Goal: Register for event/course

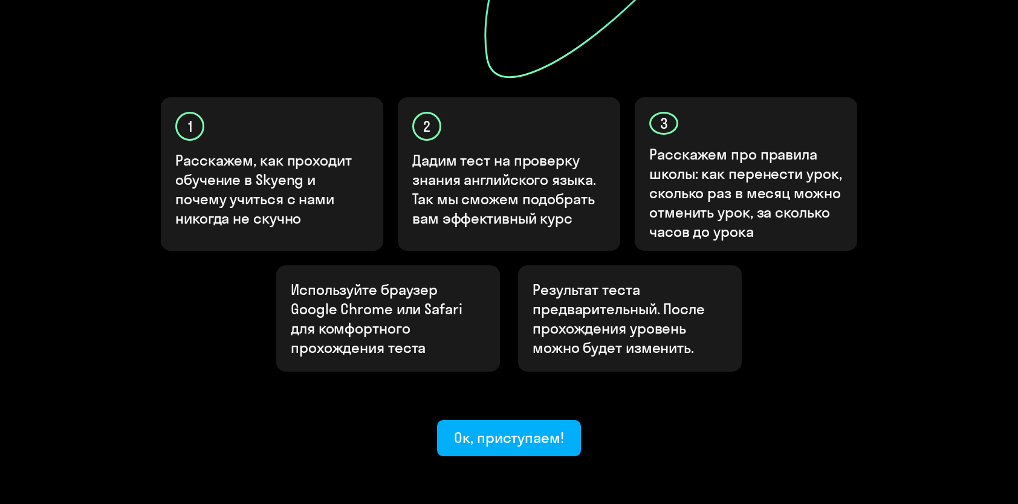
scroll to position [369, 0]
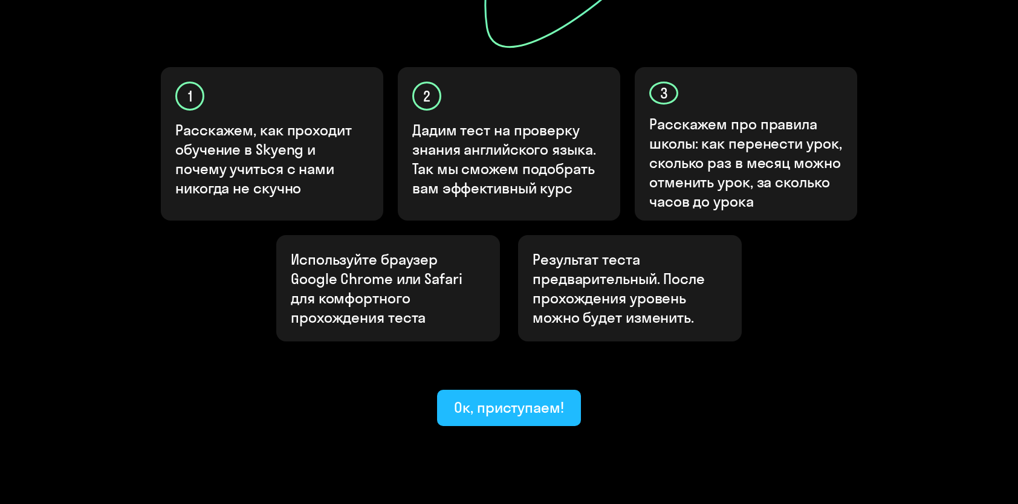
click at [480, 398] on div "Ок, приступаем!" at bounding box center [509, 407] width 110 height 19
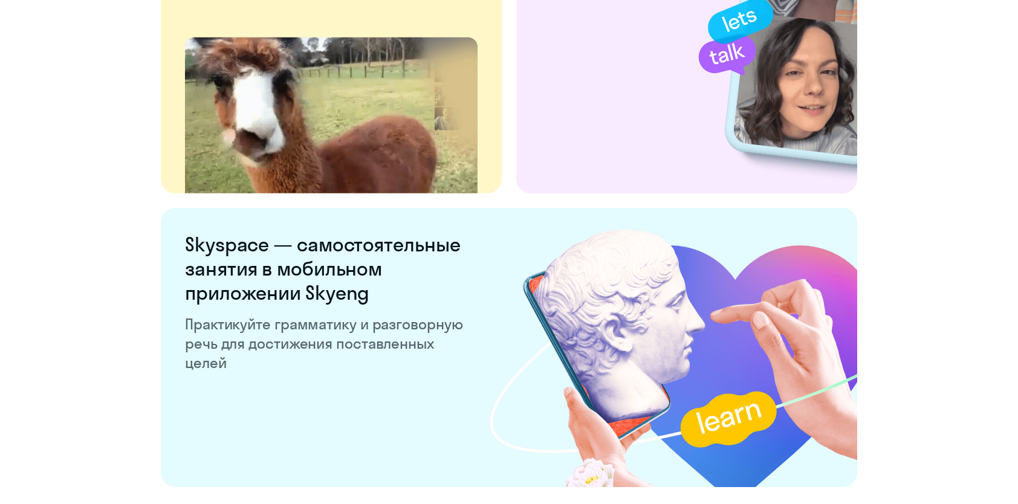
scroll to position [2296, 0]
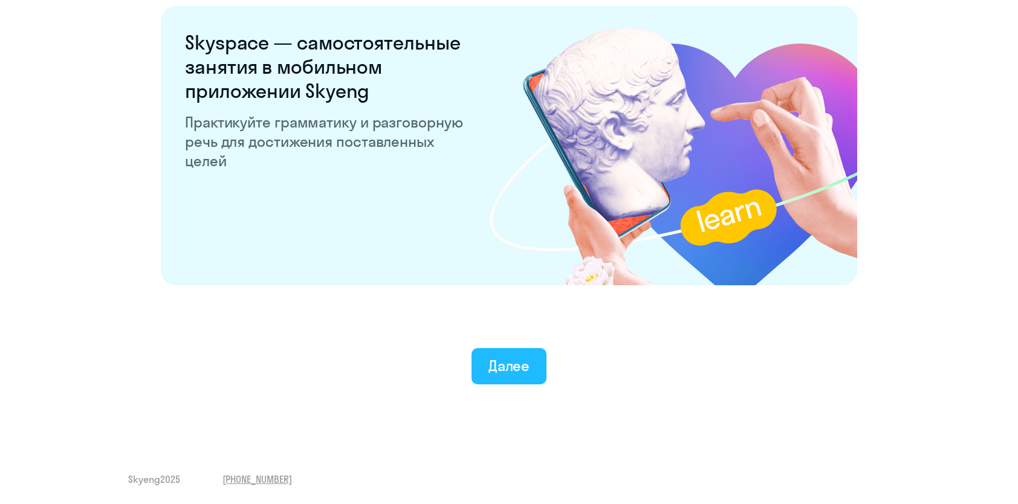
click at [505, 376] on button "Далее" at bounding box center [509, 366] width 76 height 36
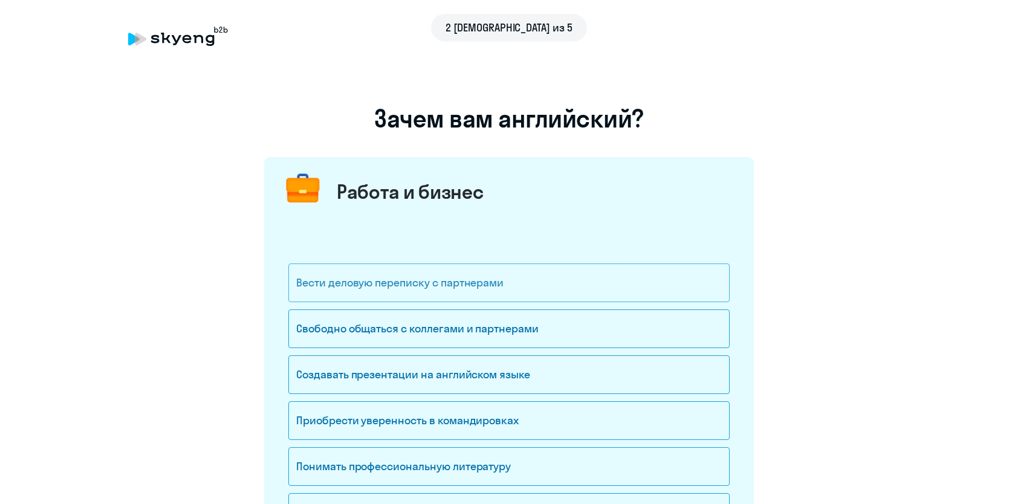
click at [352, 286] on div "Вести деловую переписку с партнерами" at bounding box center [508, 282] width 441 height 39
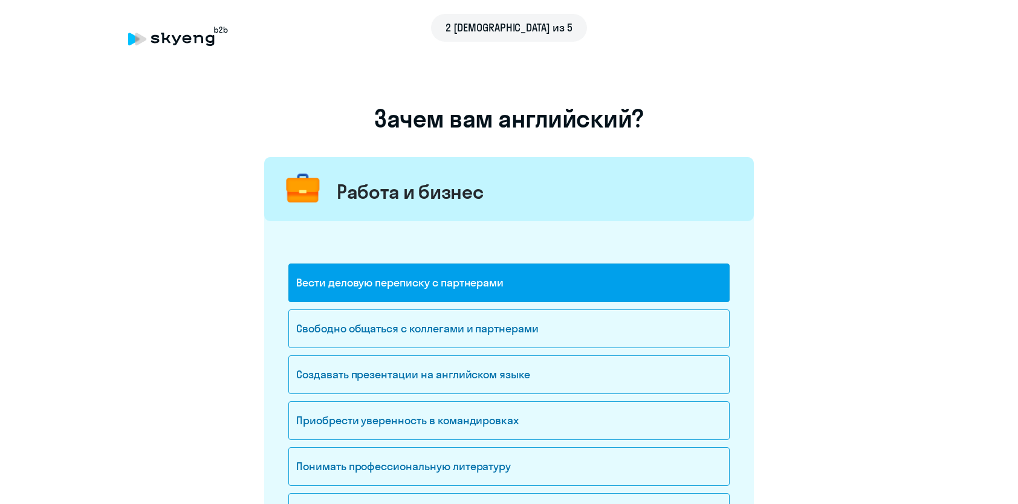
scroll to position [60, 0]
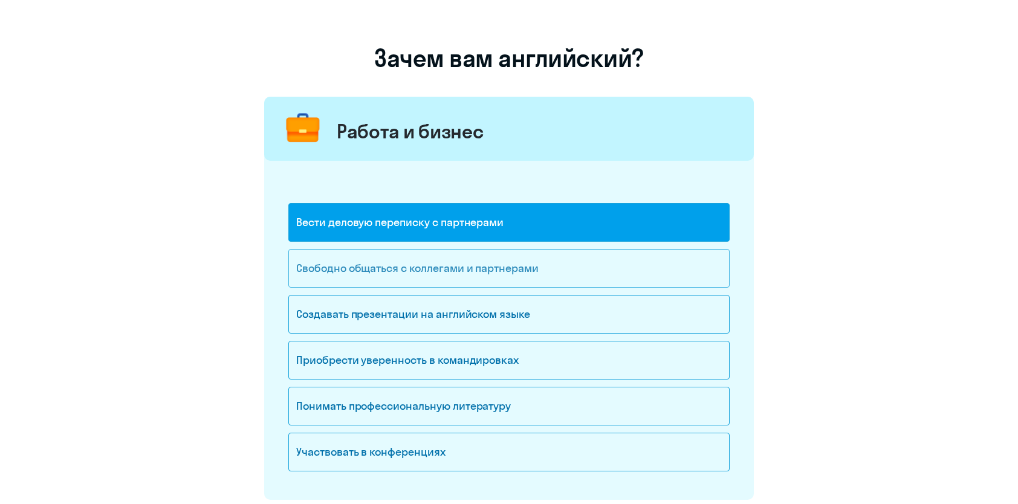
click at [319, 264] on div "Свободно общаться с коллегами и партнерами" at bounding box center [508, 268] width 441 height 39
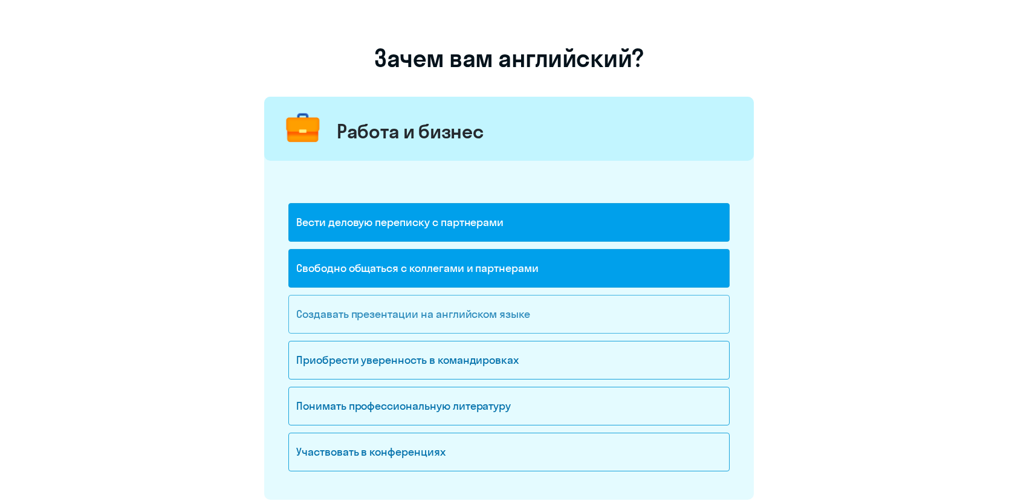
click at [300, 311] on div "Создавать презентации на английском языке" at bounding box center [508, 314] width 441 height 39
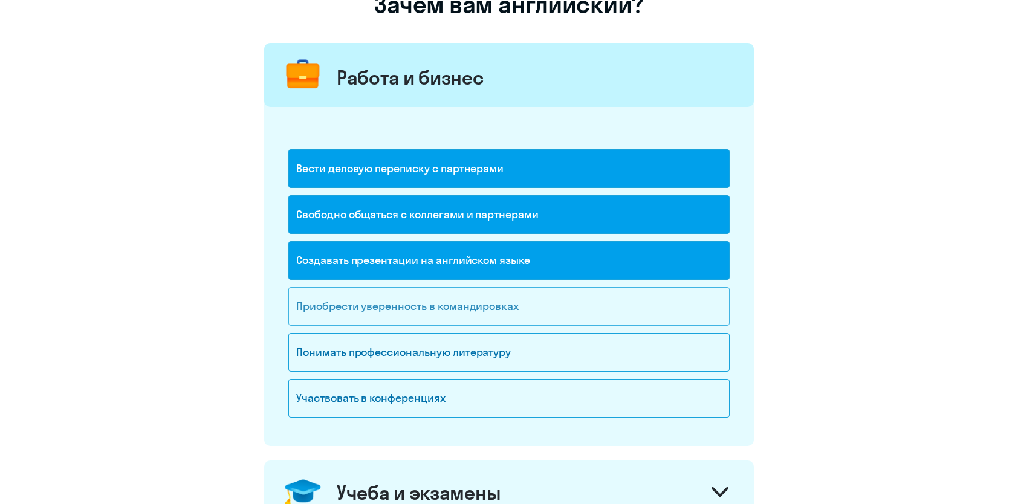
scroll to position [181, 0]
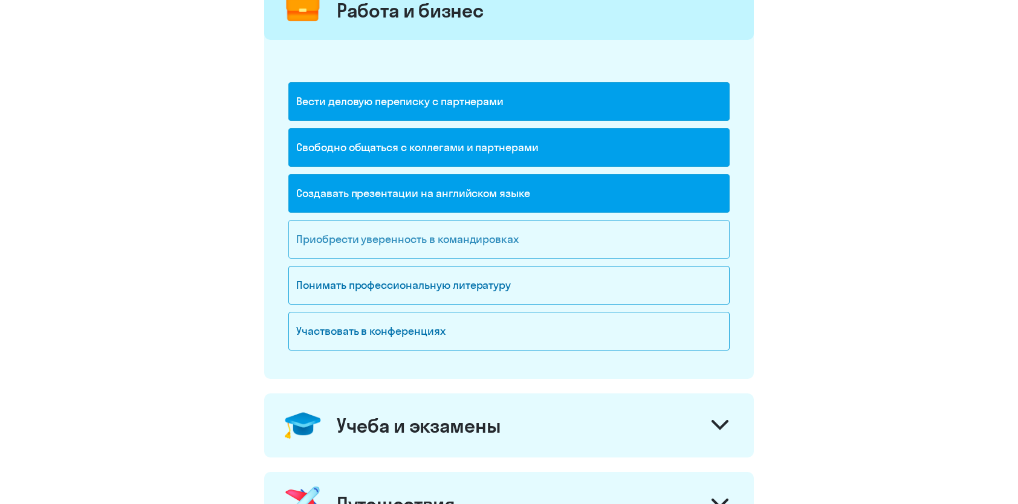
click at [297, 239] on div "Приобрести уверенность в командировках" at bounding box center [508, 239] width 441 height 39
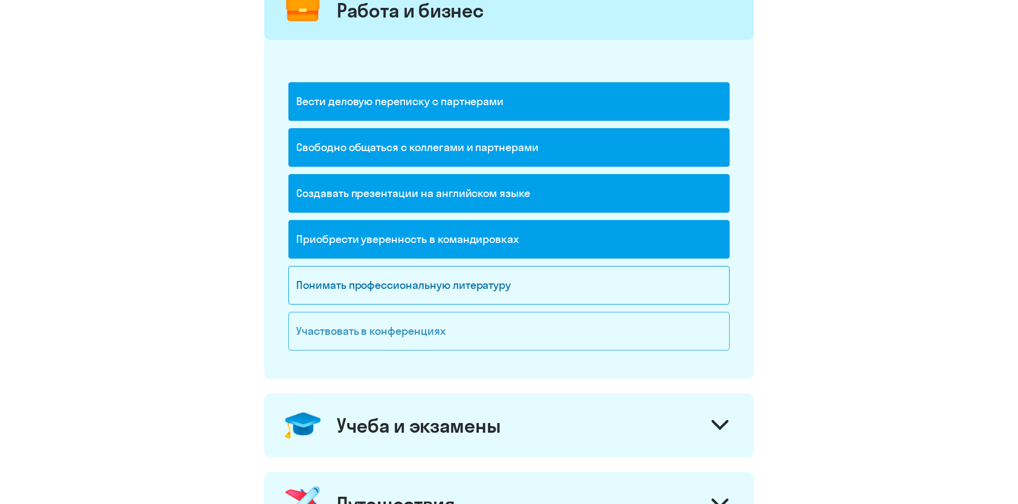
click at [340, 336] on div "Участвовать в конференциях" at bounding box center [508, 331] width 441 height 39
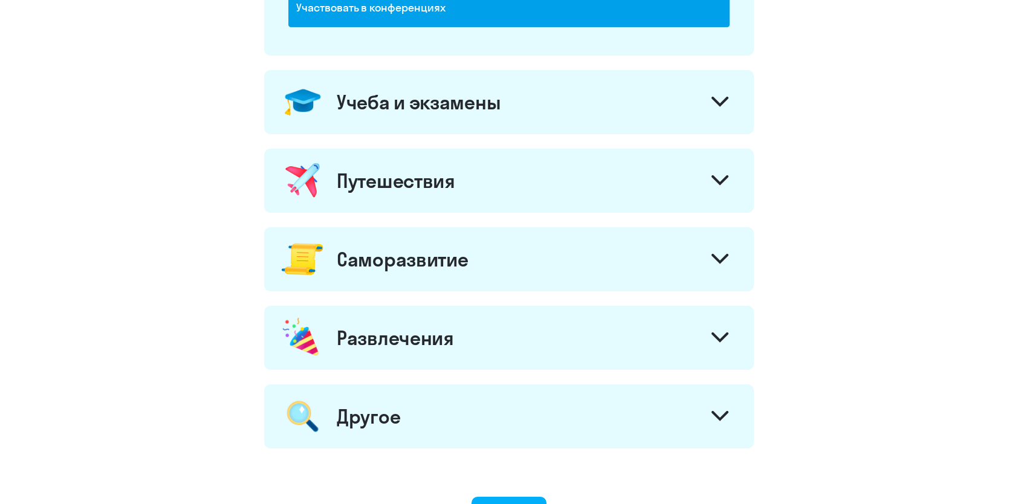
scroll to position [405, 0]
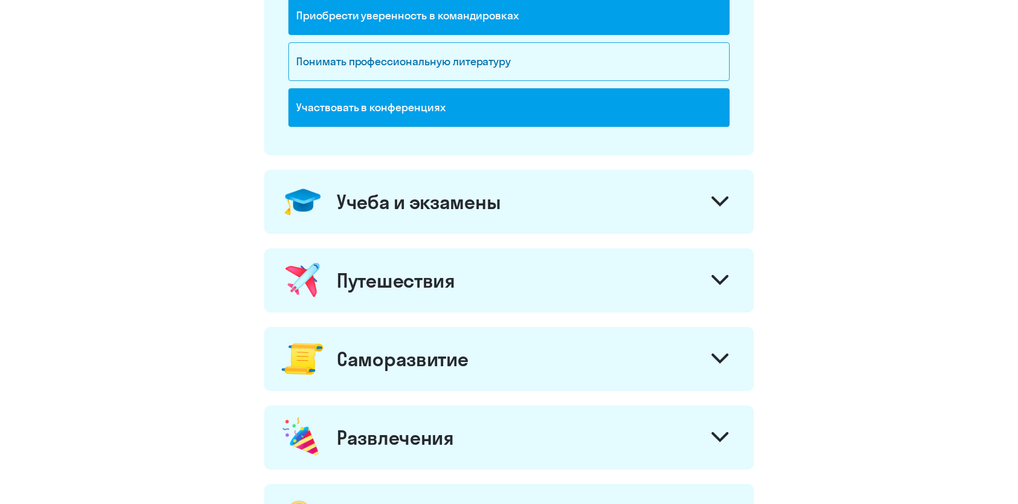
click at [724, 196] on icon at bounding box center [719, 201] width 17 height 10
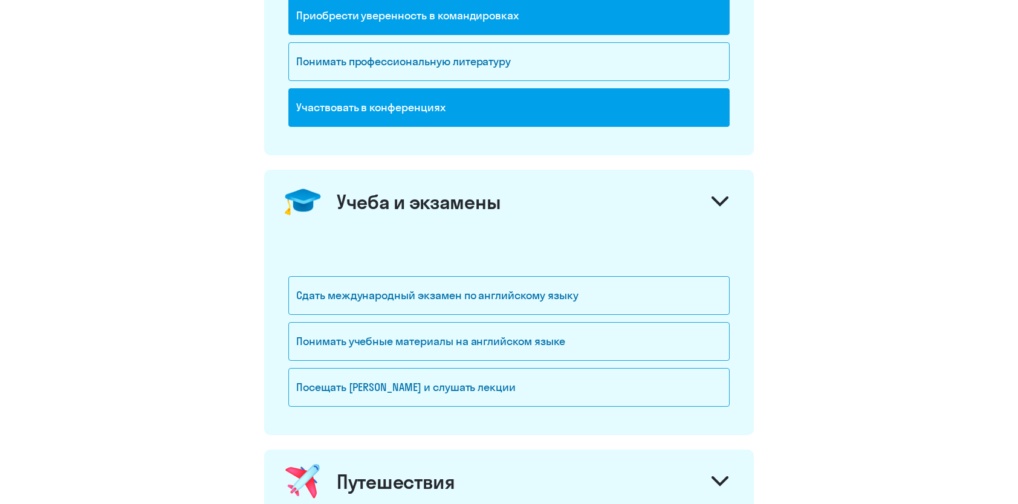
click at [724, 196] on icon at bounding box center [719, 201] width 17 height 10
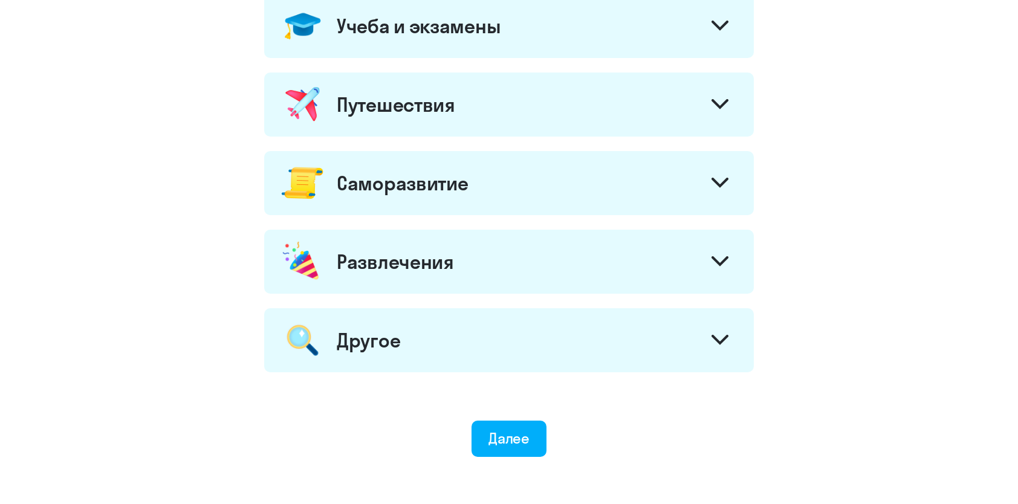
scroll to position [647, 0]
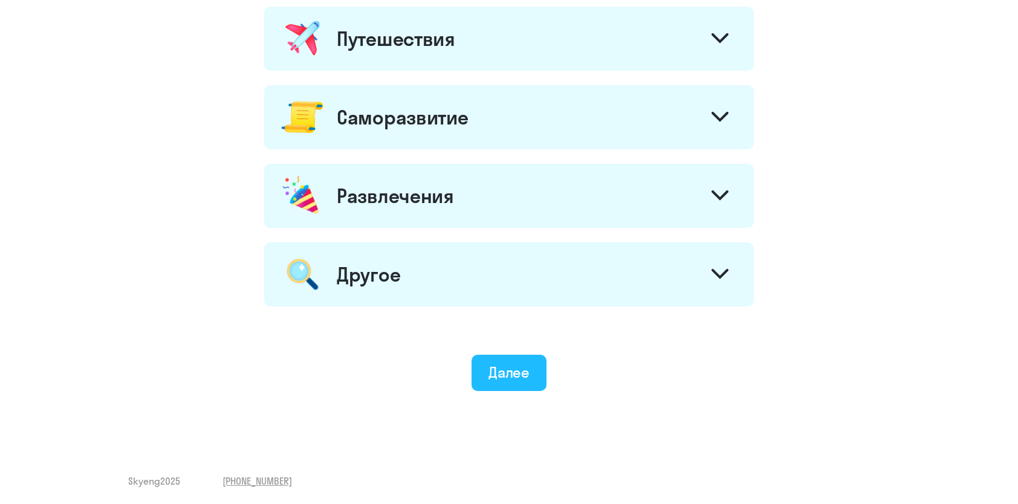
click at [520, 366] on div "Далее" at bounding box center [509, 372] width 42 height 19
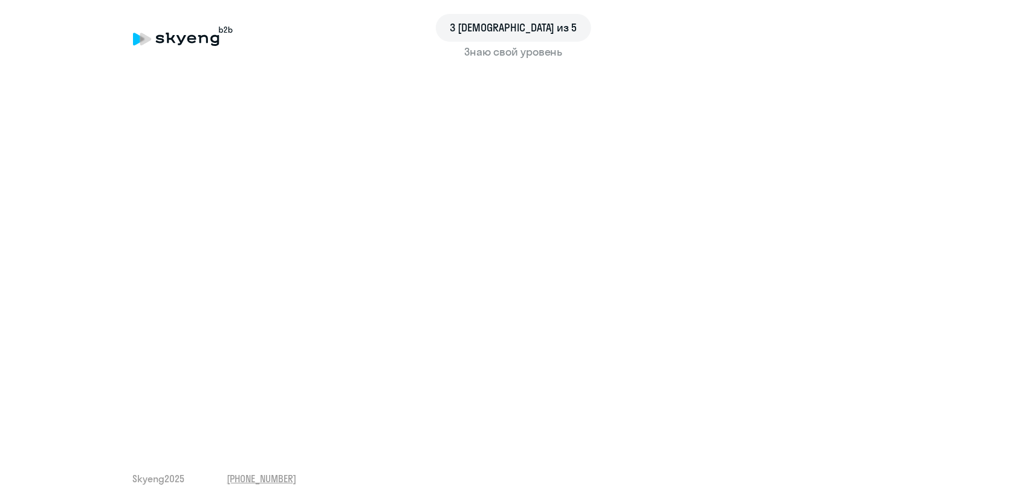
click at [575, 441] on div "3 шаг из 5 Знаю свой уровень Skyeng 2025 [PHONE_NUMBER]" at bounding box center [513, 252] width 1027 height 504
click at [22, 330] on div "3 шаг из 5 Знаю свой уровень Skyeng 2025 [PHONE_NUMBER]" at bounding box center [513, 252] width 1027 height 504
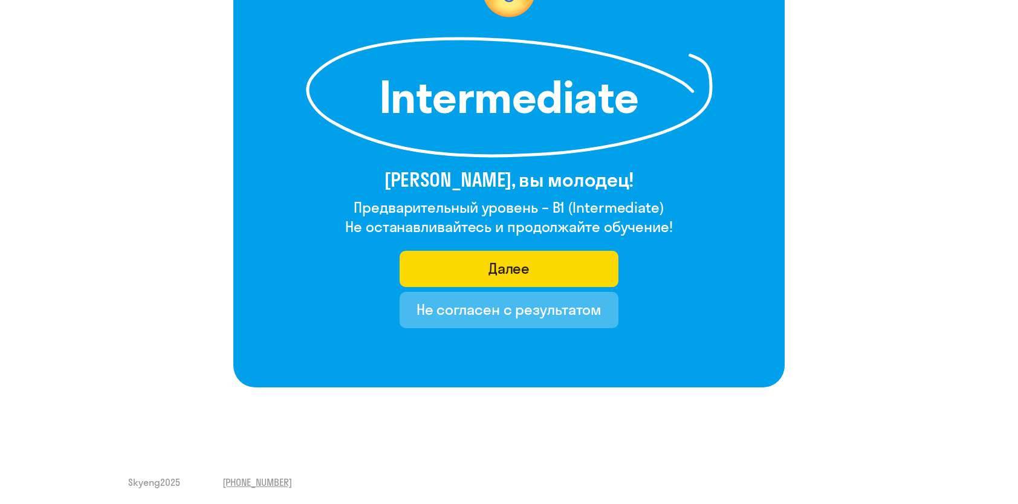
scroll to position [157, 0]
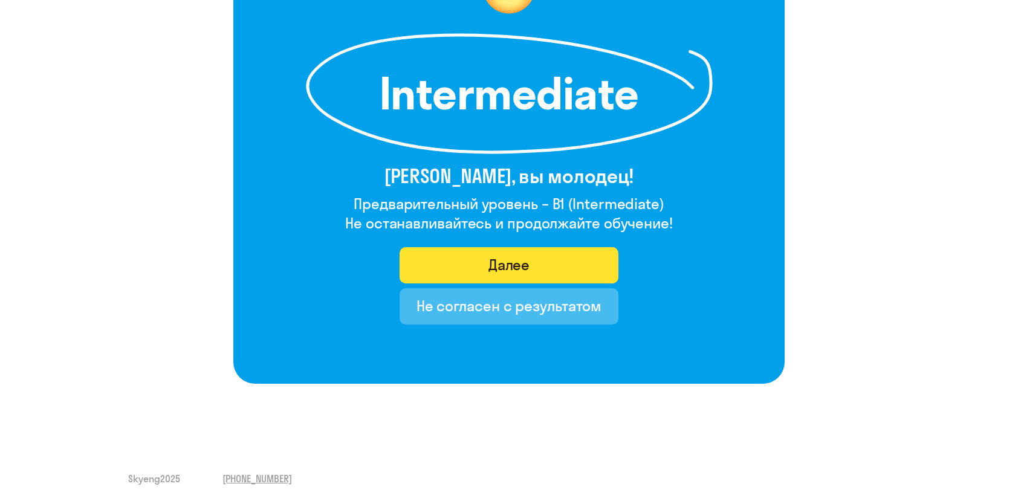
click at [516, 263] on div "Далее" at bounding box center [509, 264] width 42 height 19
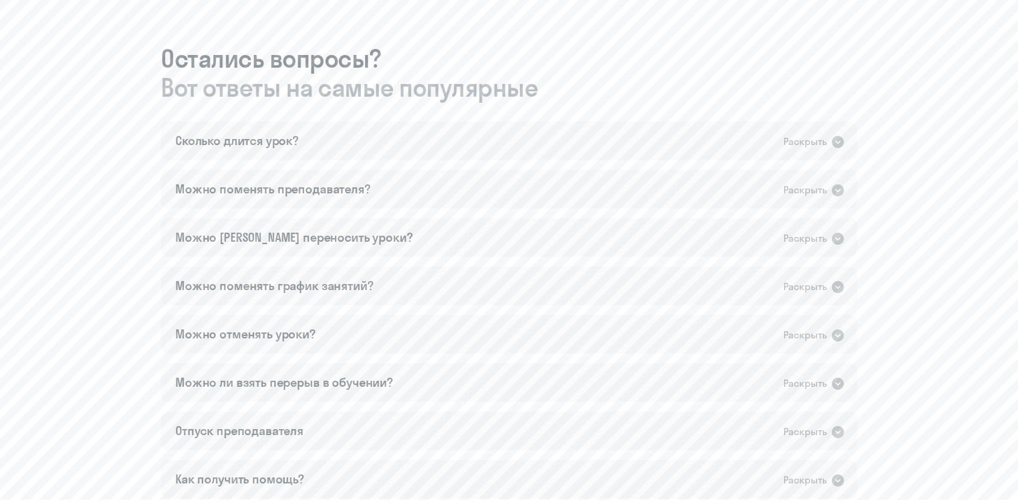
scroll to position [665, 0]
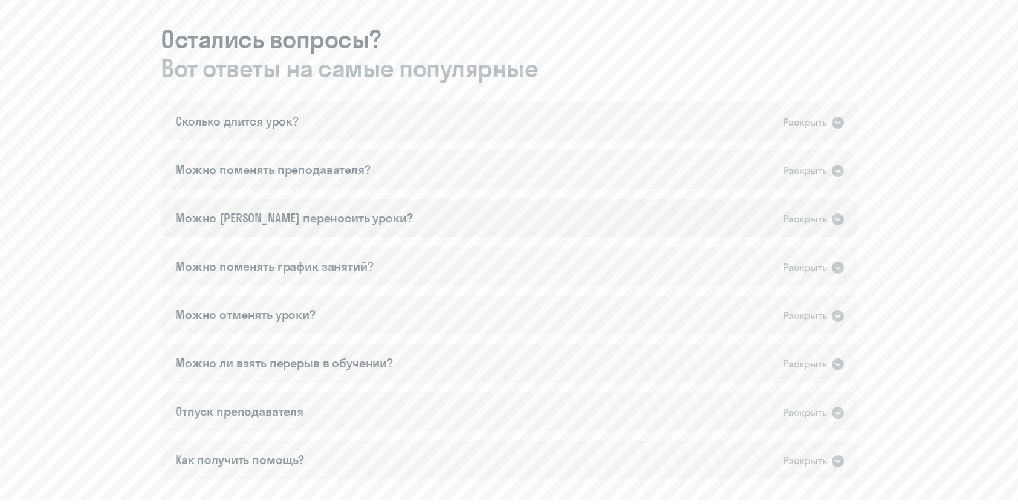
click at [838, 217] on icon at bounding box center [838, 219] width 12 height 12
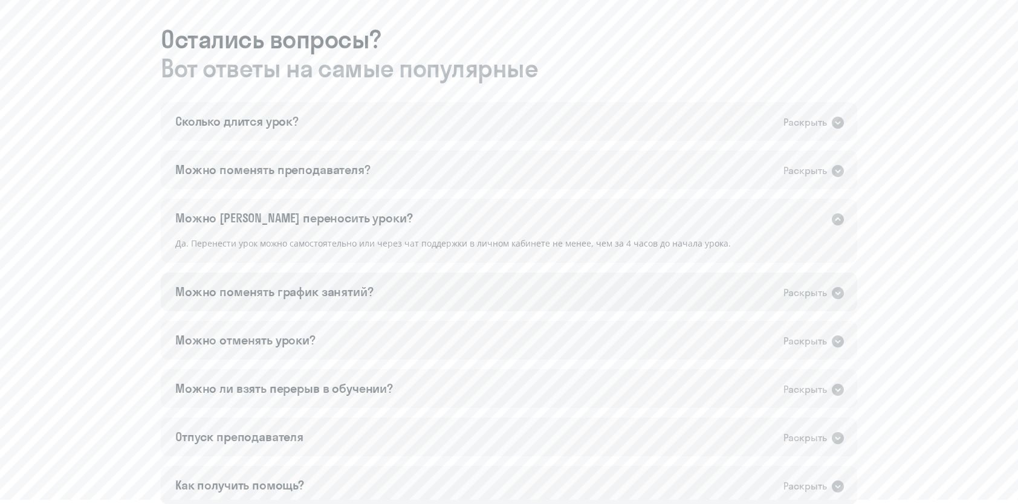
click at [841, 290] on icon at bounding box center [838, 293] width 12 height 12
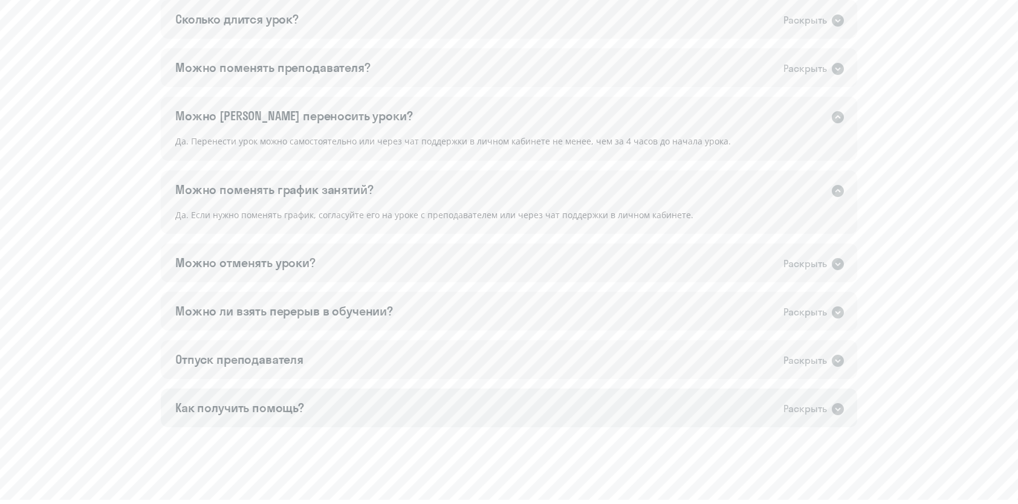
scroll to position [786, 0]
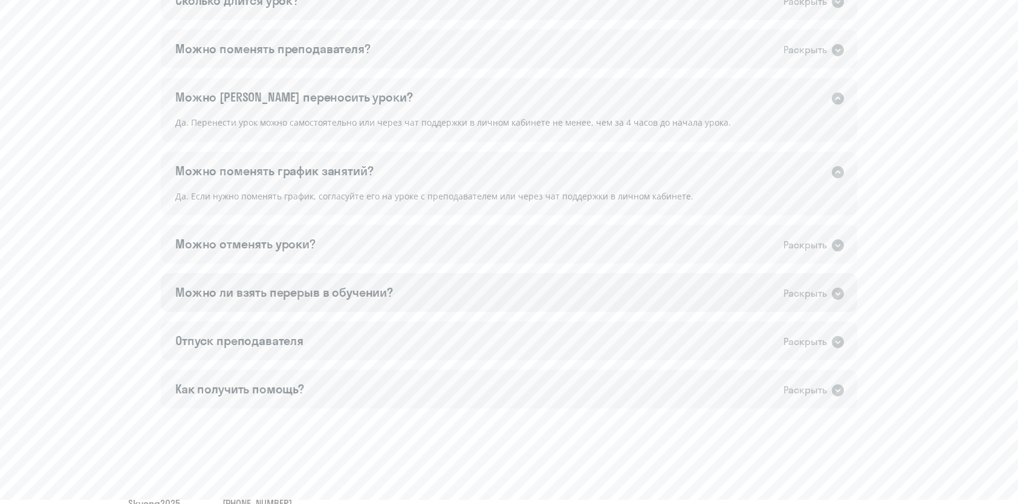
click at [838, 291] on icon at bounding box center [838, 294] width 12 height 12
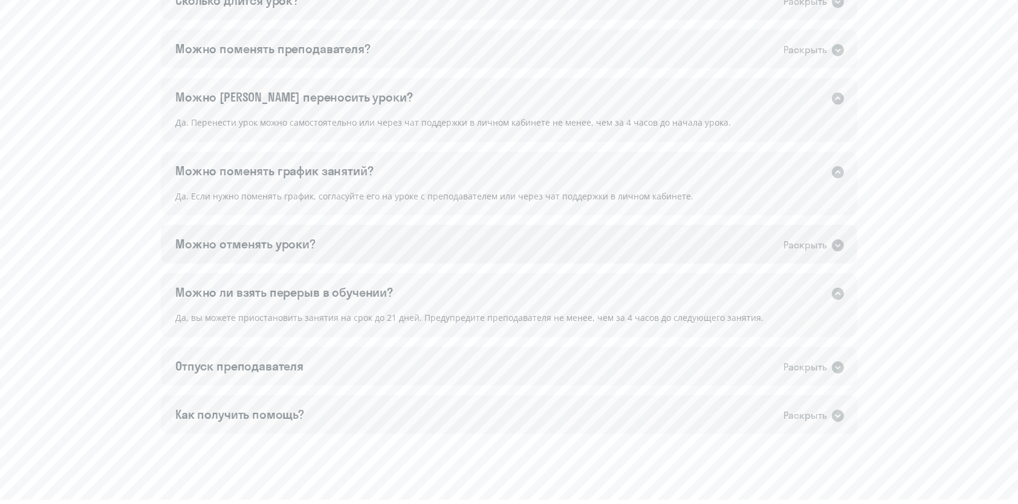
click at [840, 244] on icon at bounding box center [838, 245] width 12 height 12
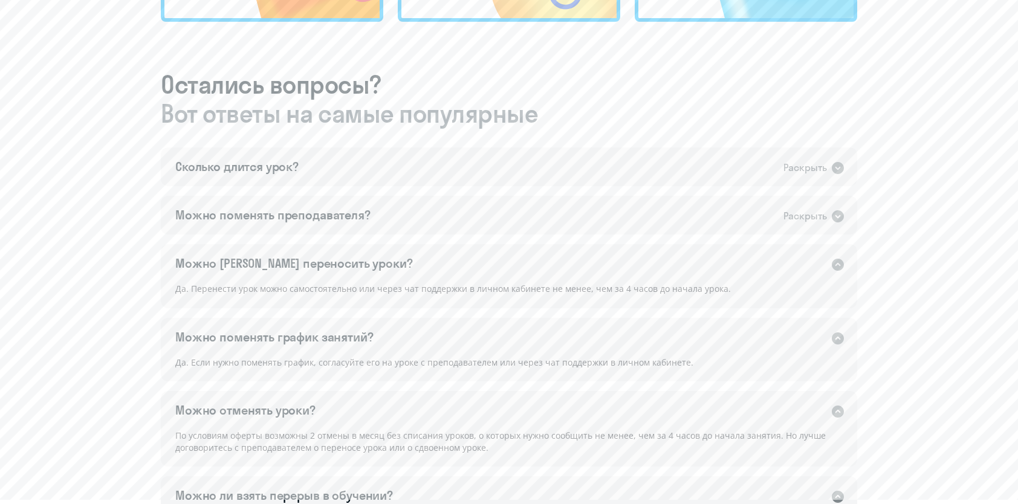
scroll to position [604, 0]
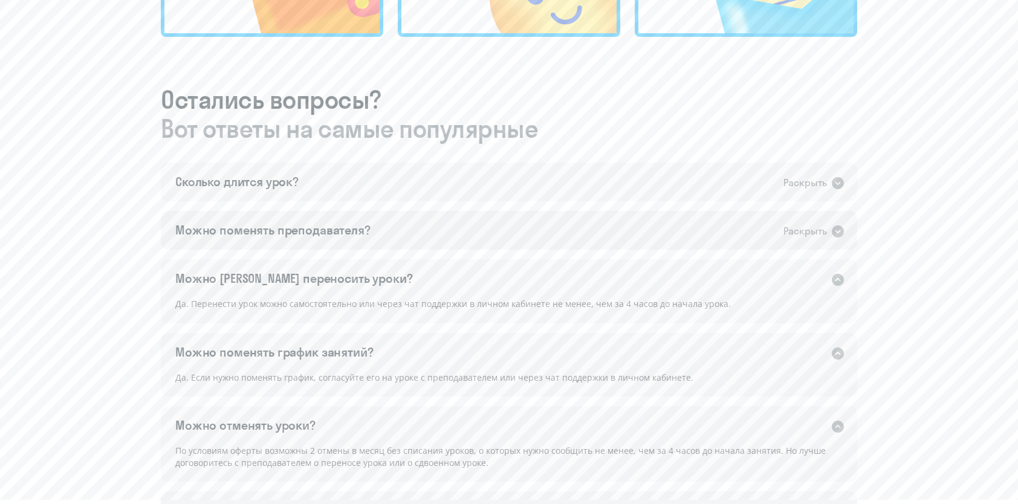
click at [838, 228] on icon at bounding box center [838, 231] width 12 height 12
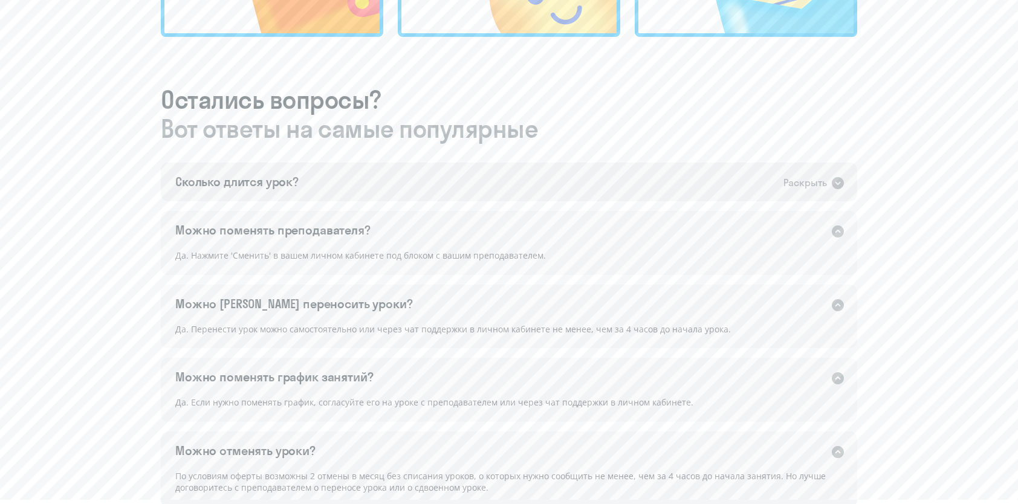
click at [832, 185] on icon at bounding box center [837, 183] width 15 height 15
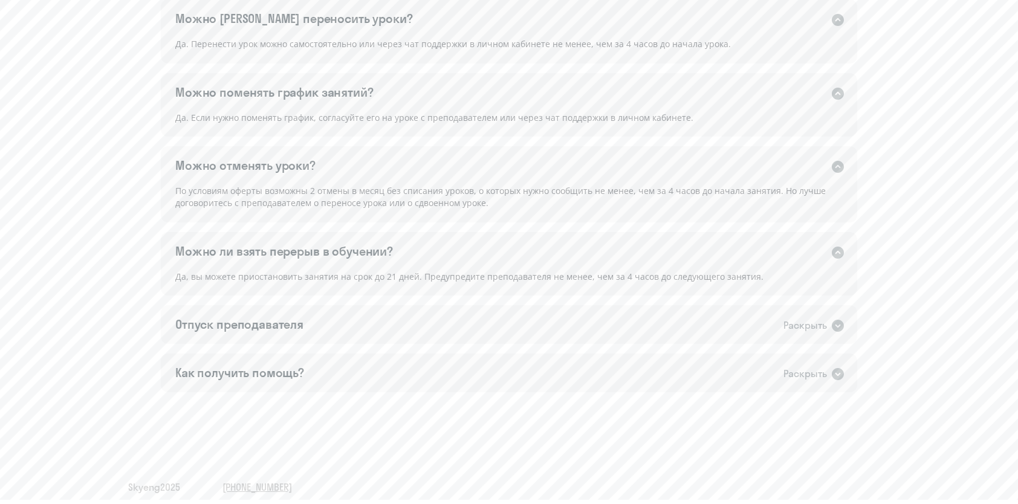
scroll to position [923, 0]
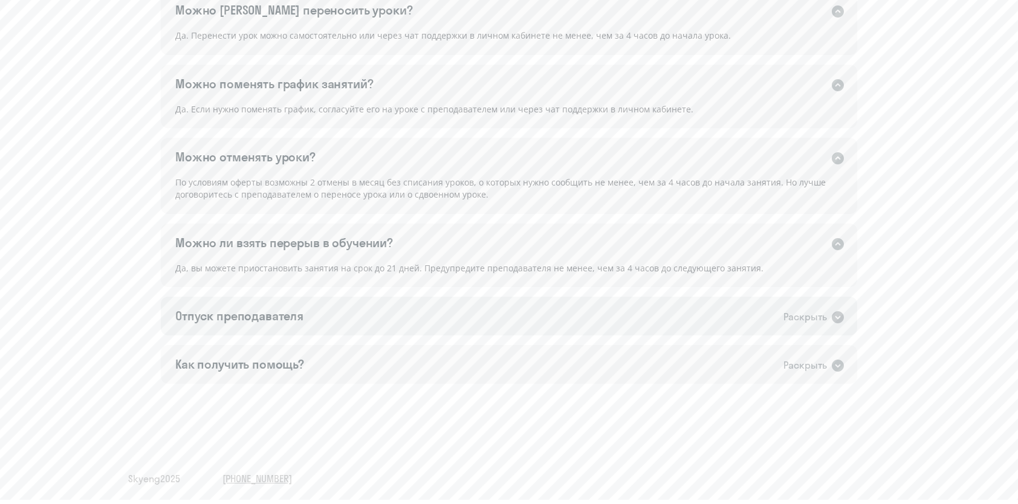
drag, startPoint x: 822, startPoint y: 320, endPoint x: 831, endPoint y: 320, distance: 9.1
click at [824, 320] on div "Раскрыть" at bounding box center [805, 316] width 44 height 15
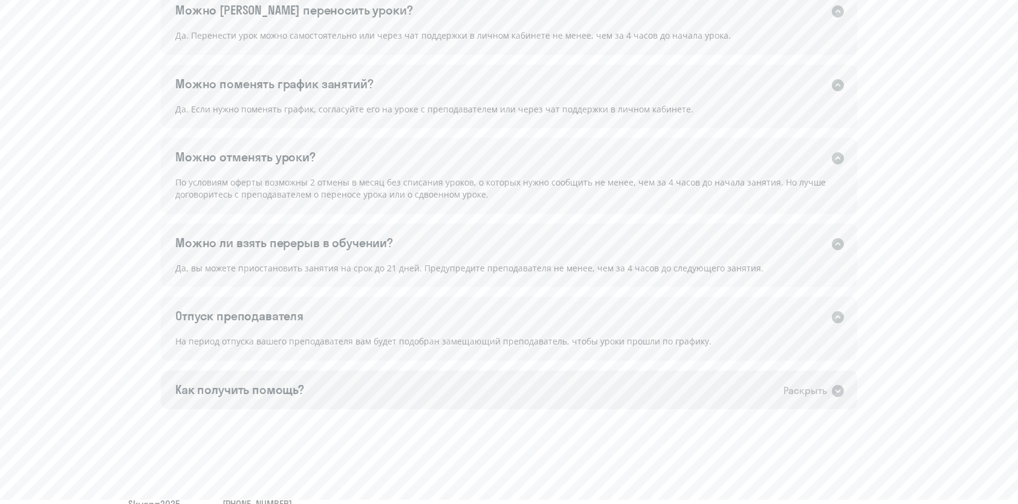
click at [836, 387] on icon at bounding box center [838, 391] width 12 height 12
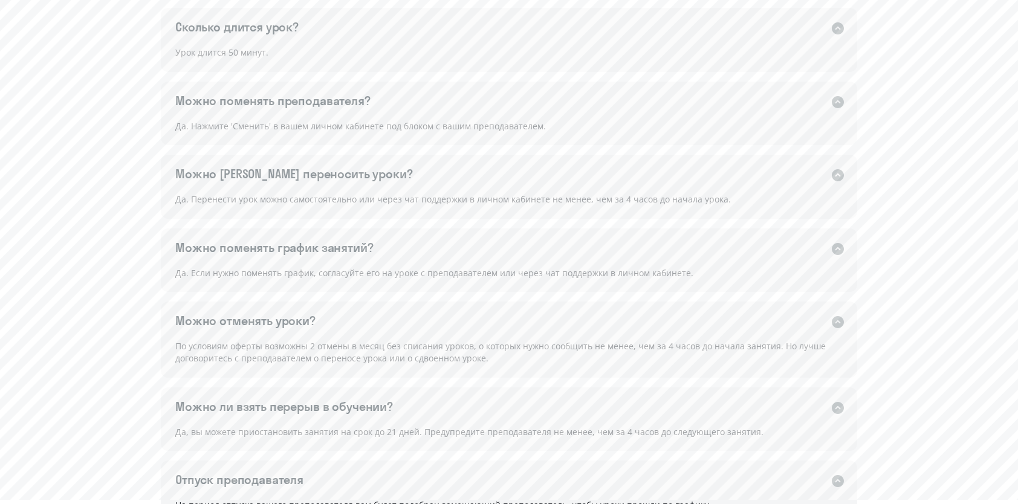
scroll to position [973, 0]
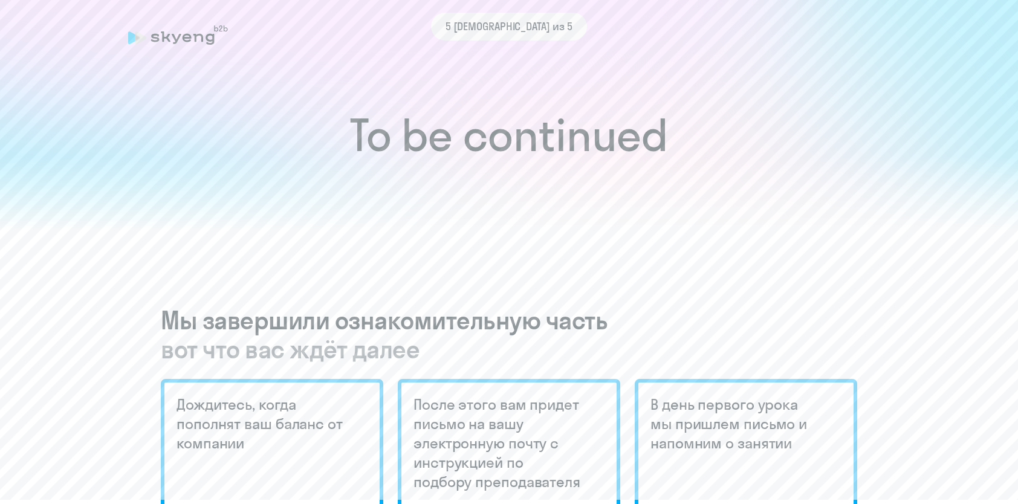
scroll to position [0, 0]
click at [130, 39] on div "5 [DEMOGRAPHIC_DATA] из 5" at bounding box center [508, 28] width 761 height 28
click at [173, 36] on div "5 [DEMOGRAPHIC_DATA] из 5" at bounding box center [508, 28] width 761 height 28
